Goal: Task Accomplishment & Management: Manage account settings

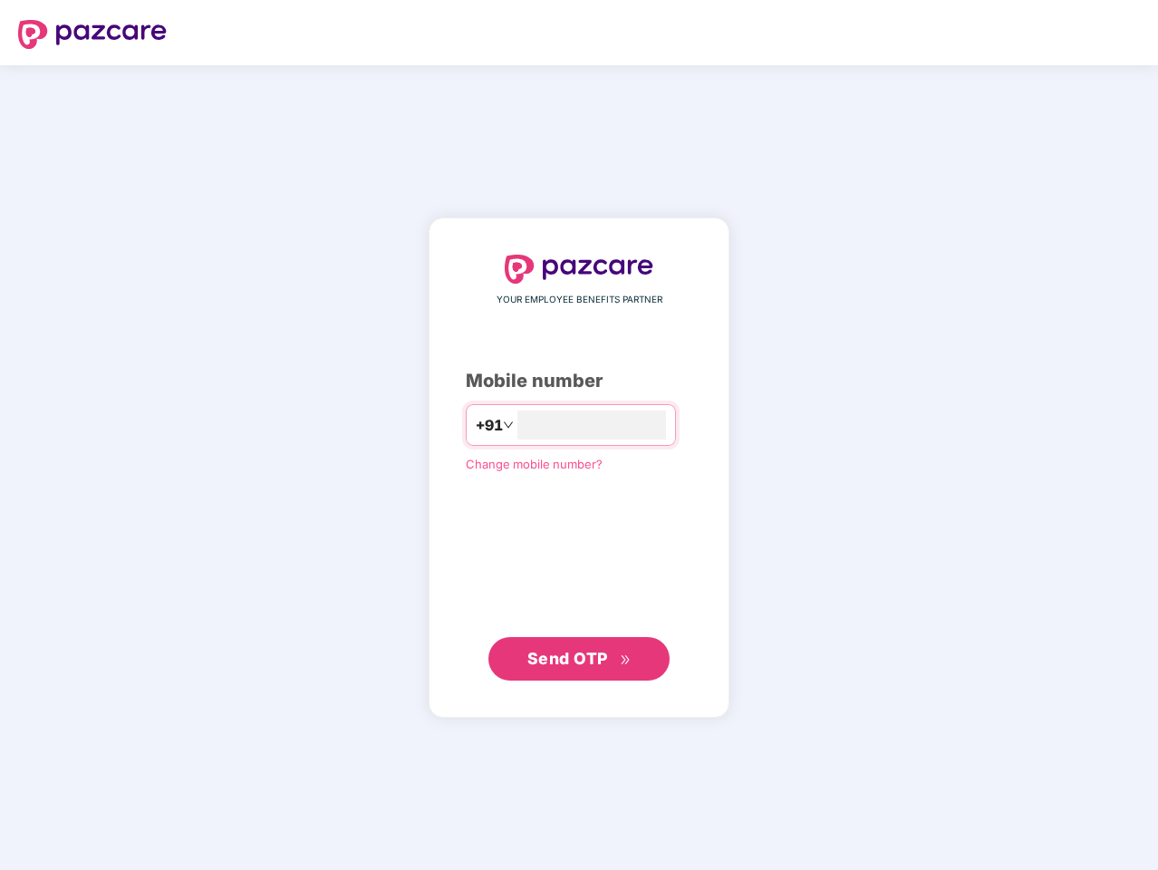
click at [579, 435] on input "number" at bounding box center [591, 424] width 149 height 29
click at [92, 34] on img at bounding box center [92, 34] width 149 height 29
click at [476, 425] on span "+91" at bounding box center [489, 425] width 27 height 23
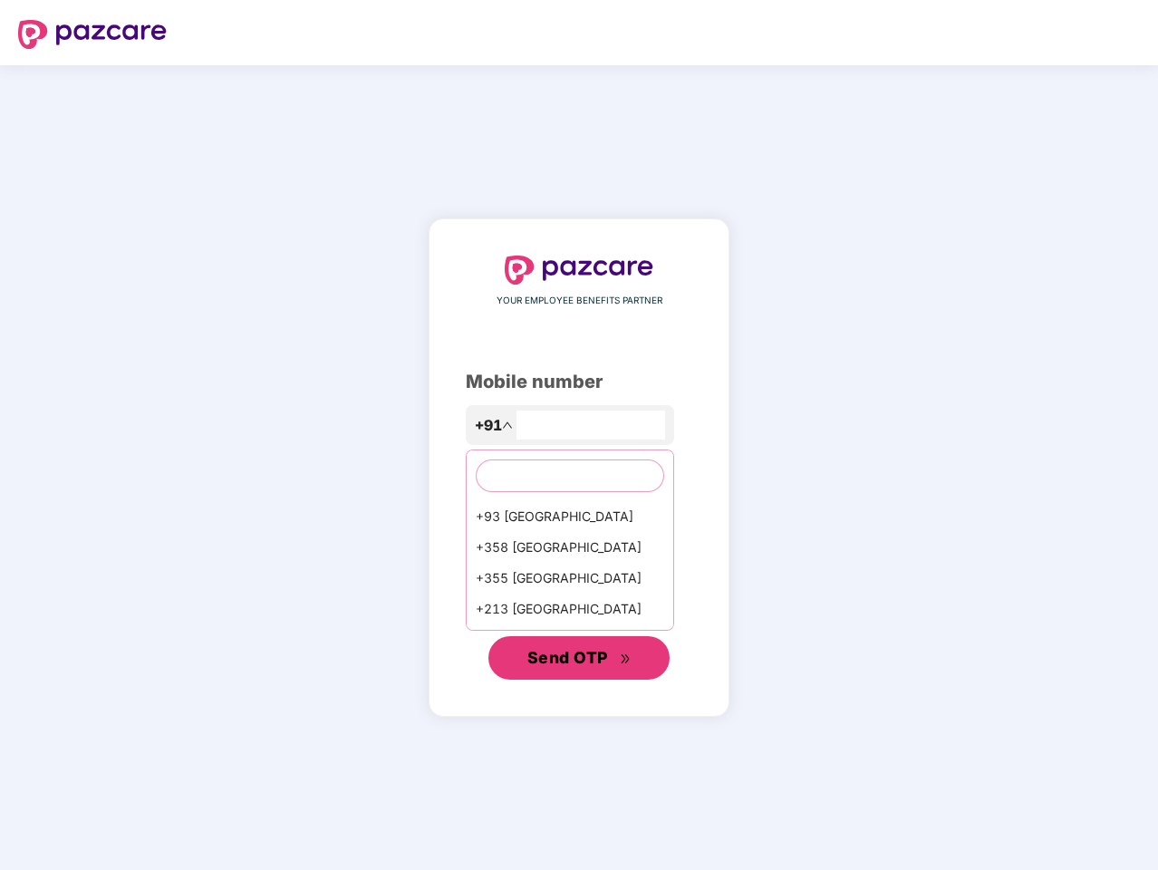
click at [579, 659] on span "Send OTP" at bounding box center [567, 657] width 81 height 19
